Goal: Find specific page/section: Find specific page/section

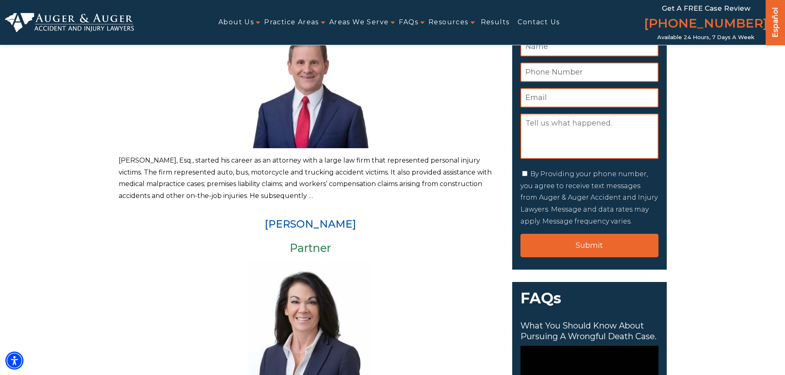
scroll to position [288, 0]
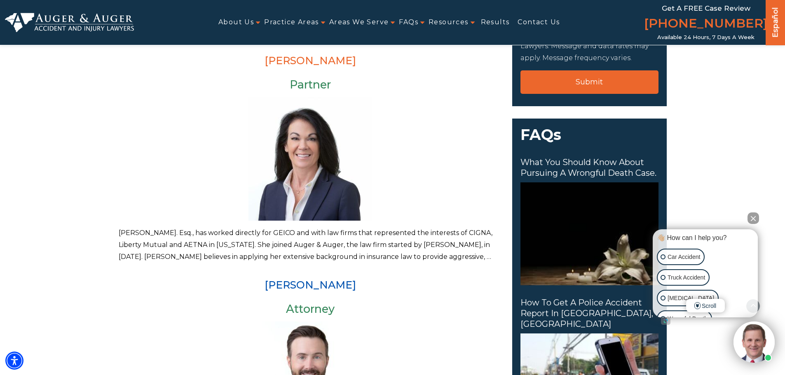
click at [321, 61] on link "Arlene P. Auger" at bounding box center [310, 60] width 91 height 12
